Goal: Find specific page/section: Find specific page/section

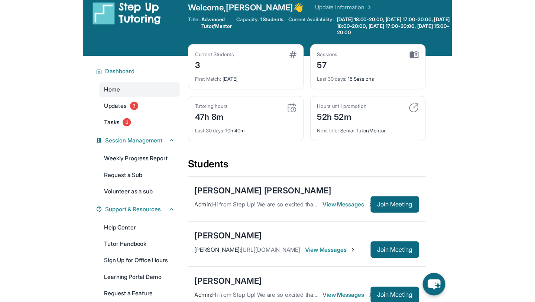
scroll to position [10, 0]
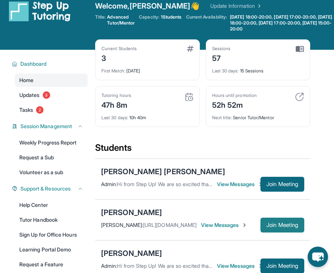
click at [275, 226] on span "Join Meeting" at bounding box center [283, 225] width 32 height 4
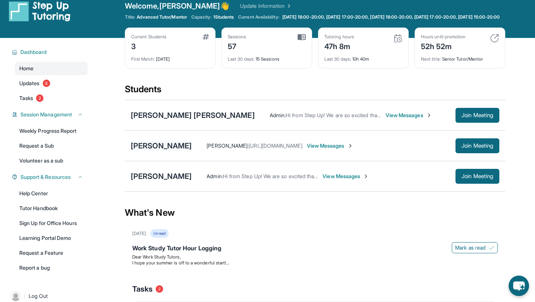
click at [146, 148] on div "[PERSON_NAME]" at bounding box center [161, 146] width 61 height 10
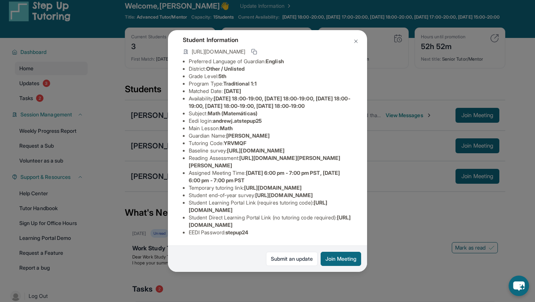
scroll to position [110, 268]
drag, startPoint x: 187, startPoint y: 97, endPoint x: 370, endPoint y: 114, distance: 183.7
click at [334, 115] on div "[PERSON_NAME] Guardian: [PERSON_NAME] Student Information [URL][DOMAIN_NAME] Pr…" at bounding box center [267, 151] width 535 height 302
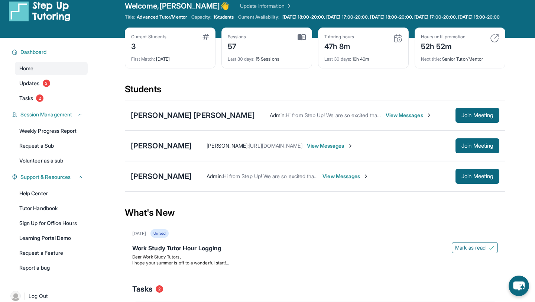
copy span "[URL][DOMAIN_NAME]"
click at [157, 151] on div "[PERSON_NAME]" at bounding box center [161, 146] width 61 height 10
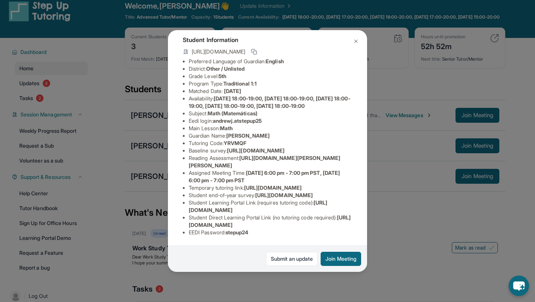
scroll to position [123, 268]
drag, startPoint x: 187, startPoint y: 83, endPoint x: 375, endPoint y: 93, distance: 188.4
click at [334, 94] on div "[PERSON_NAME] Guardian: [PERSON_NAME] Student Information [URL][DOMAIN_NAME] Pr…" at bounding box center [267, 151] width 535 height 302
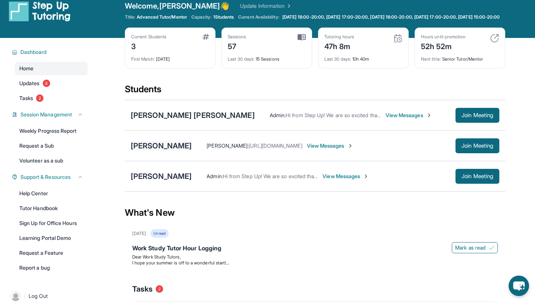
click at [158, 149] on div "[PERSON_NAME]" at bounding box center [161, 146] width 61 height 10
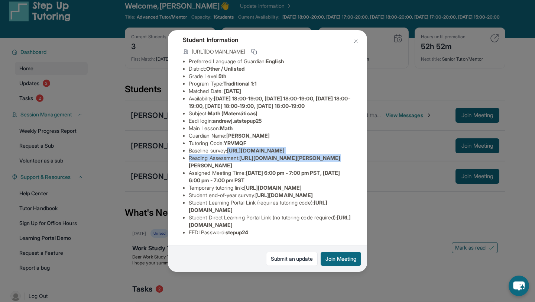
scroll to position [59, 268]
drag, startPoint x: 188, startPoint y: 146, endPoint x: 313, endPoint y: 163, distance: 125.7
click at [285, 154] on span "[URL][DOMAIN_NAME]" at bounding box center [256, 150] width 58 height 6
copy span "[URL][DOMAIN_NAME]"
click at [334, 40] on img at bounding box center [356, 41] width 6 height 6
